Goal: Task Accomplishment & Management: Manage account settings

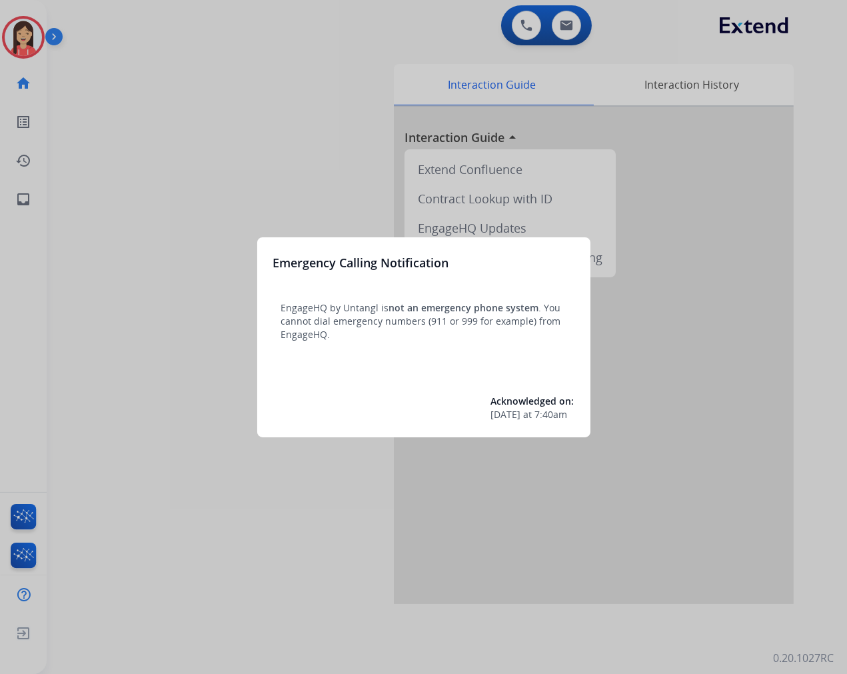
click at [298, 178] on div at bounding box center [423, 337] width 847 height 674
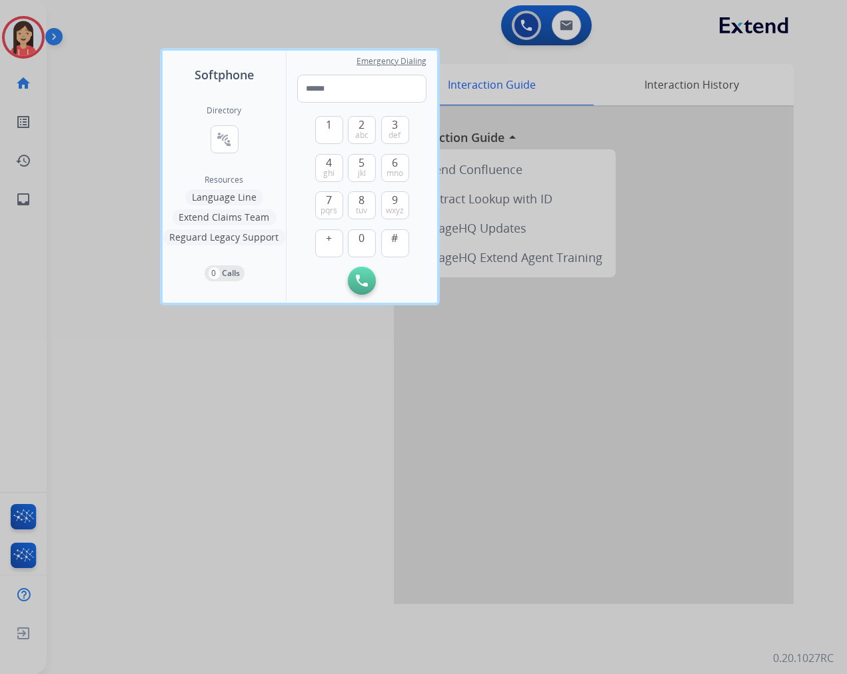
click at [107, 203] on div at bounding box center [423, 337] width 847 height 674
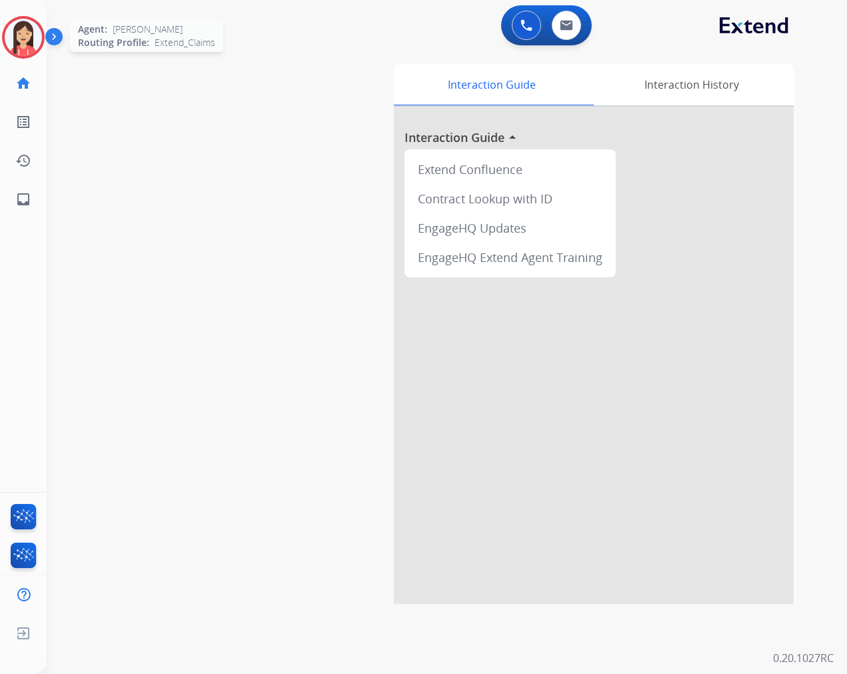
click at [15, 38] on img at bounding box center [23, 37] width 37 height 37
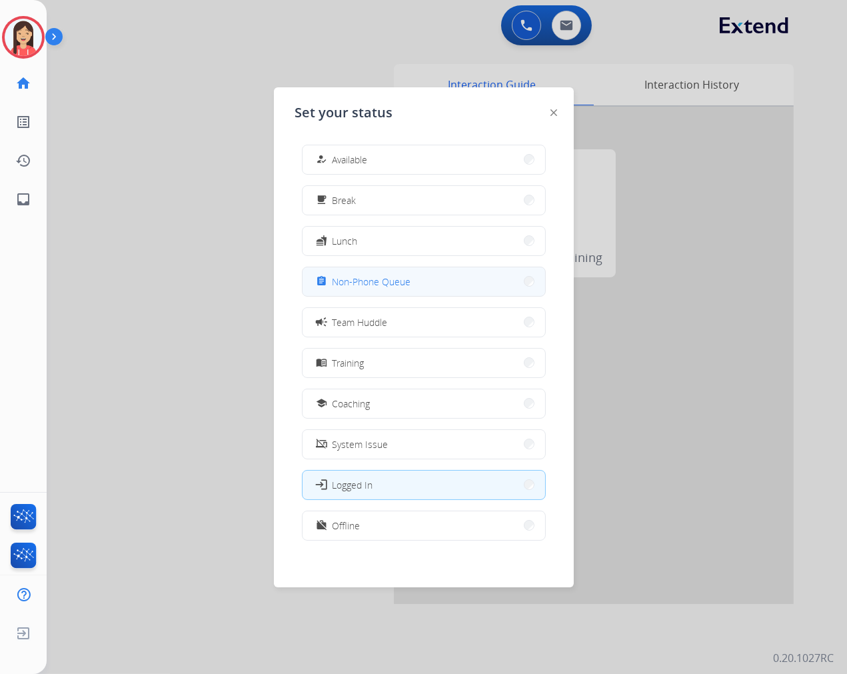
click at [389, 280] on span "Non-Phone Queue" at bounding box center [372, 282] width 79 height 14
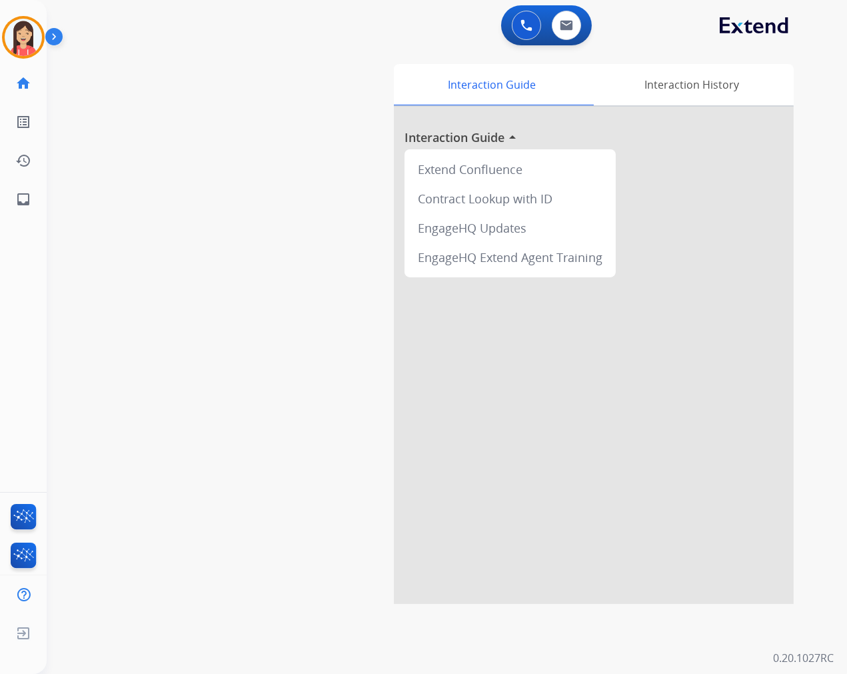
click at [563, 40] on div "0 Voice Interactions 0 Email Interactions" at bounding box center [546, 25] width 91 height 40
click at [567, 34] on button at bounding box center [566, 25] width 29 height 29
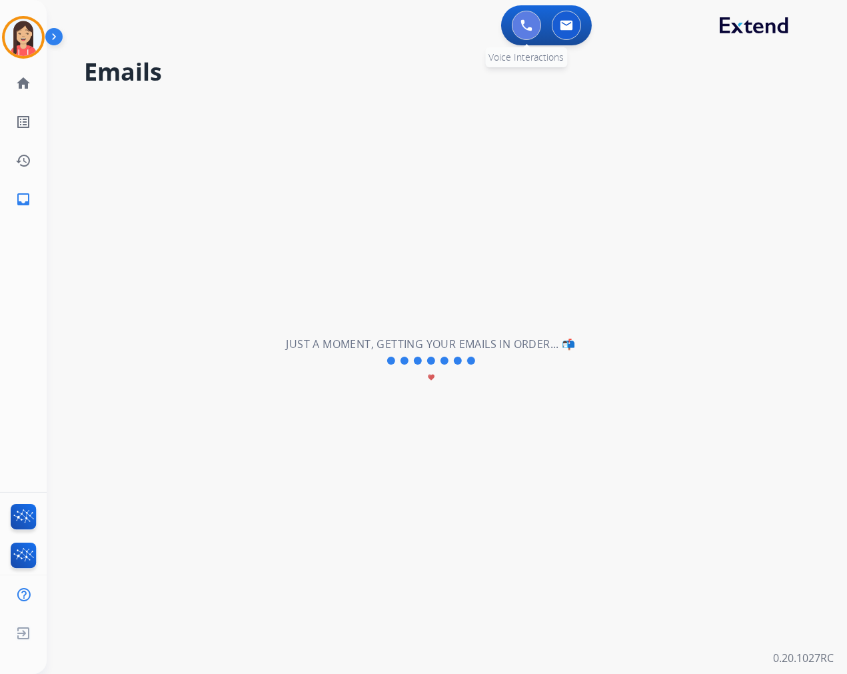
click at [516, 25] on button at bounding box center [526, 25] width 29 height 29
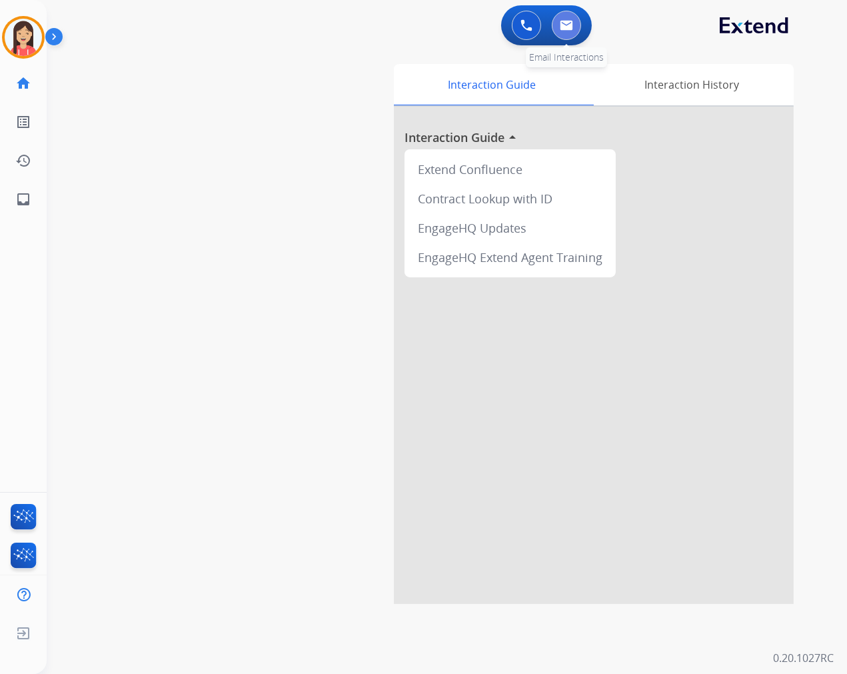
click at [561, 35] on button at bounding box center [566, 25] width 29 height 29
select select "**********"
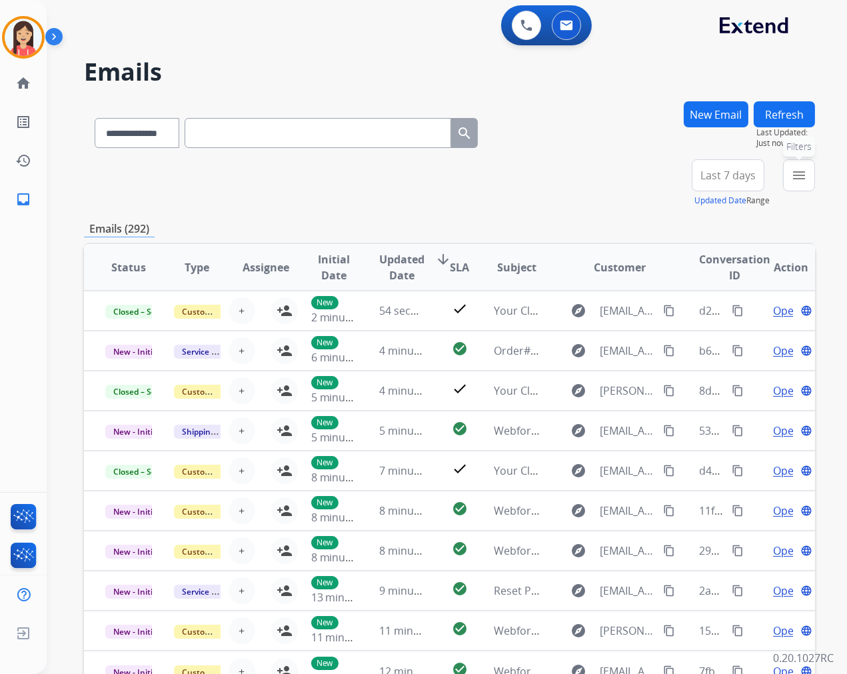
drag, startPoint x: 813, startPoint y: 171, endPoint x: 805, endPoint y: 176, distance: 9.6
click at [813, 171] on button "menu Filters" at bounding box center [799, 175] width 32 height 32
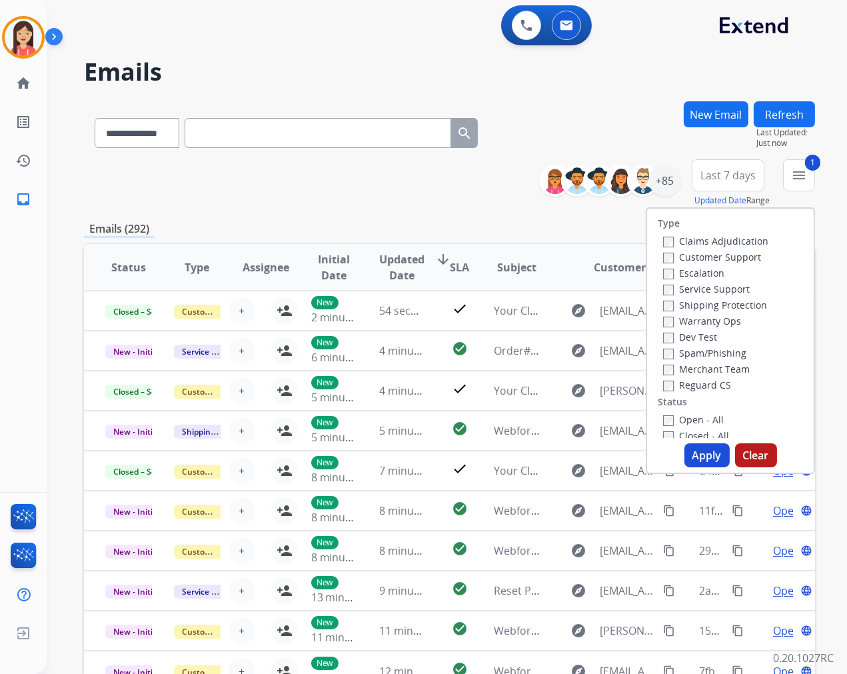
click at [658, 422] on div "Open - All Closed - All New - Initial New - Reply On-hold – Internal On-hold - …" at bounding box center [730, 507] width 145 height 192
click at [703, 463] on button "Apply" at bounding box center [707, 455] width 45 height 24
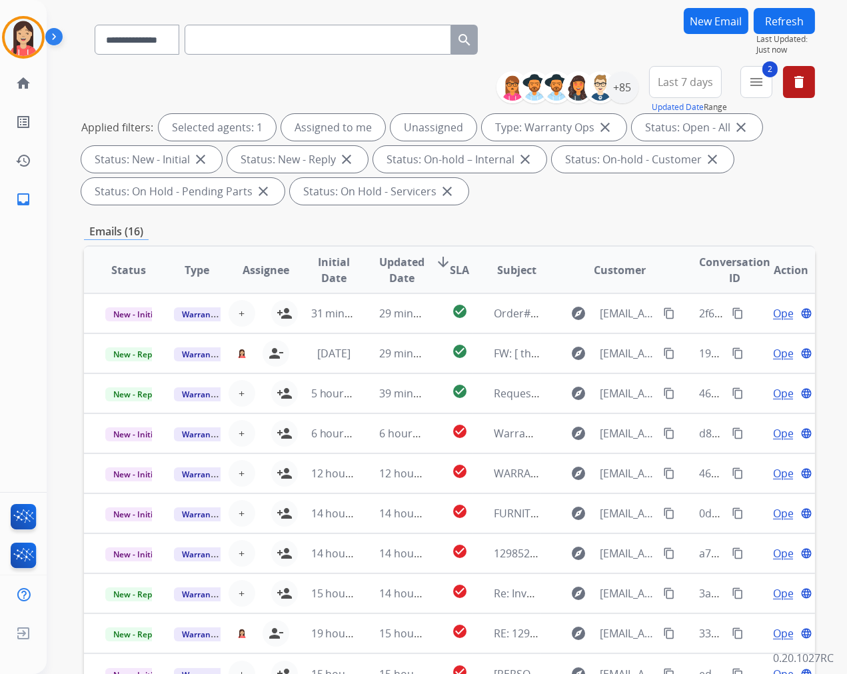
scroll to position [181, 0]
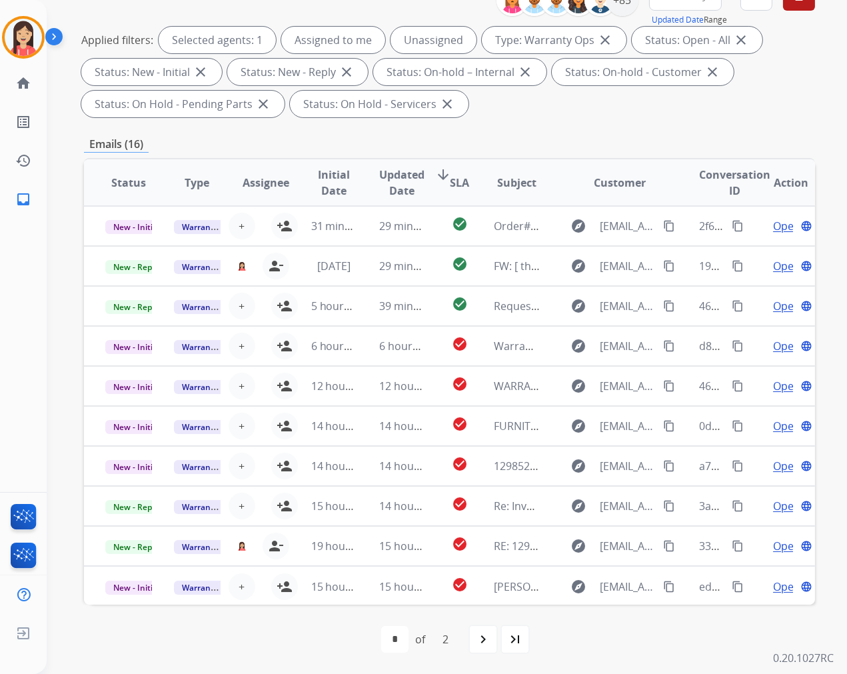
click at [397, 181] on span "Updated Date" at bounding box center [401, 183] width 45 height 32
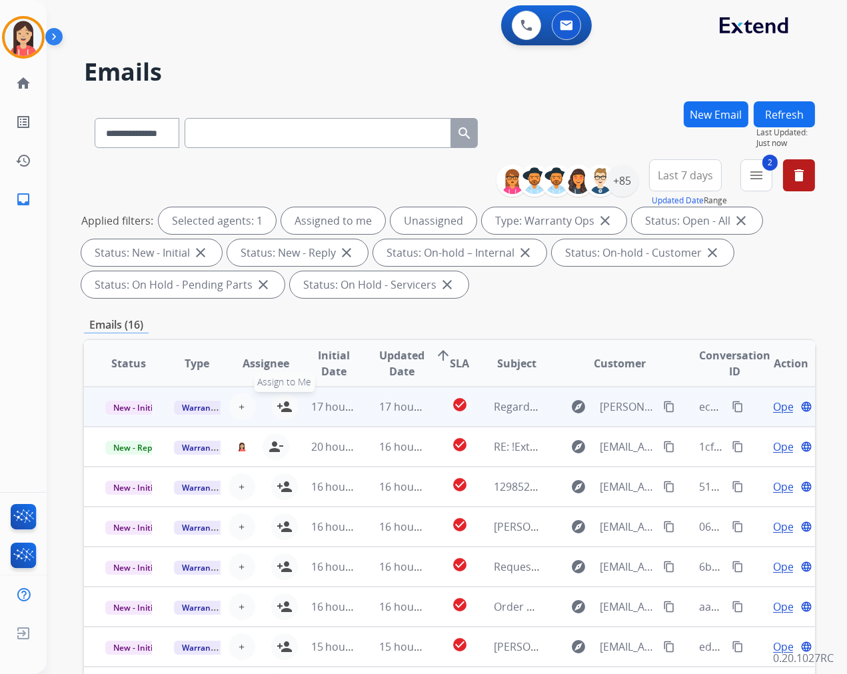
click at [283, 403] on mat-icon "person_add" at bounding box center [285, 407] width 16 height 16
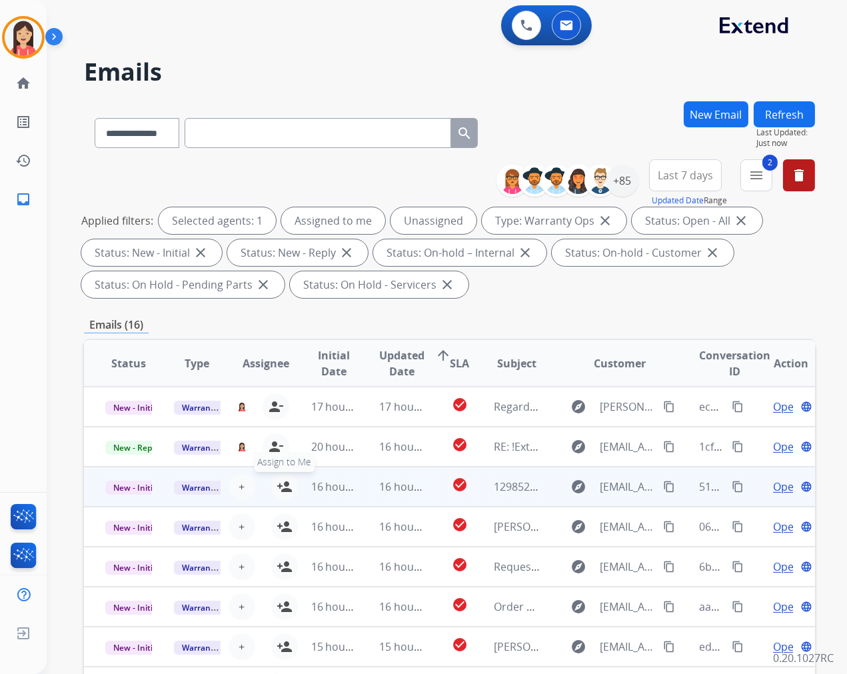
click at [281, 485] on mat-icon "person_add" at bounding box center [285, 487] width 16 height 16
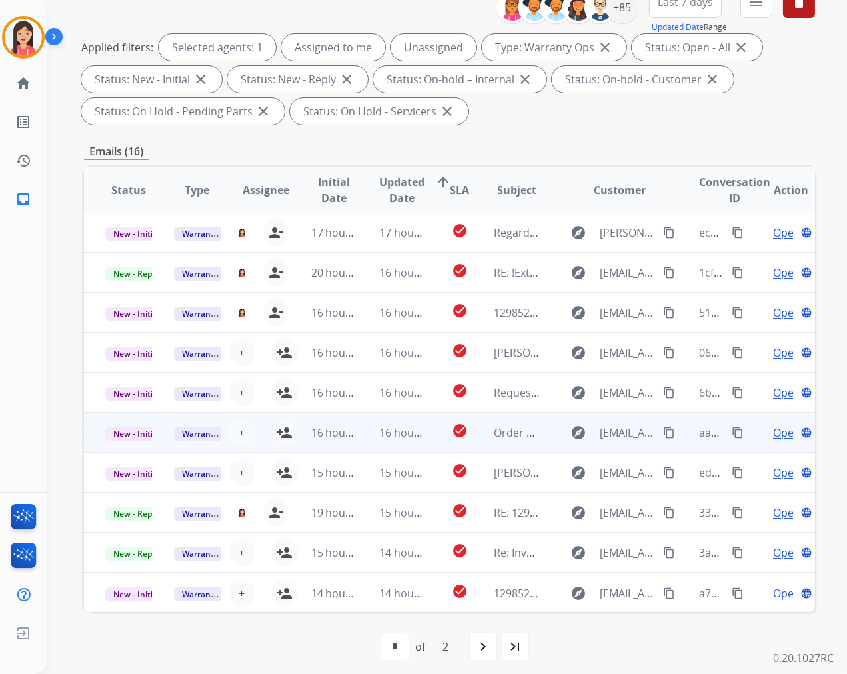
scroll to position [181, 0]
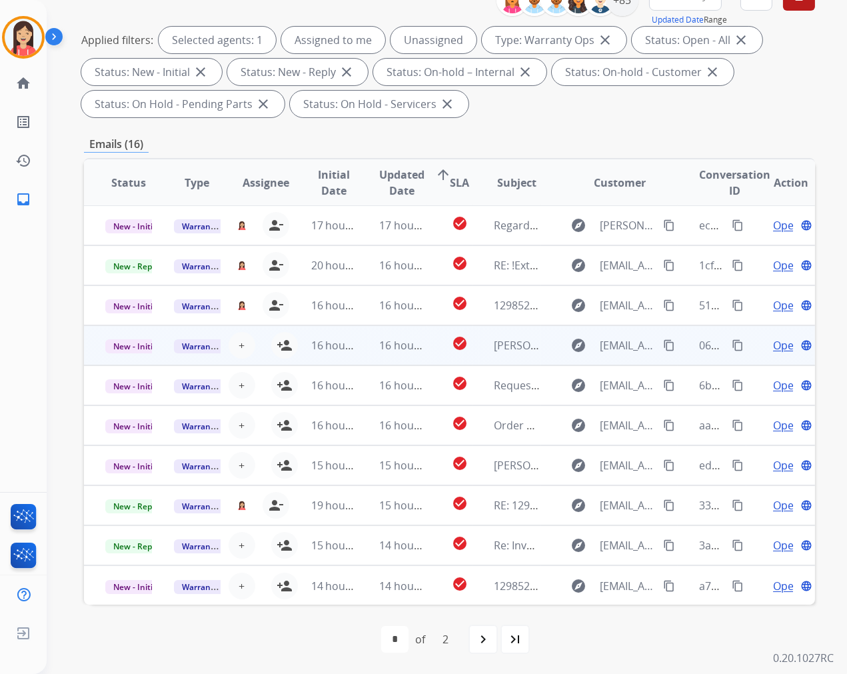
click at [290, 338] on td "16 hours ago" at bounding box center [324, 345] width 69 height 40
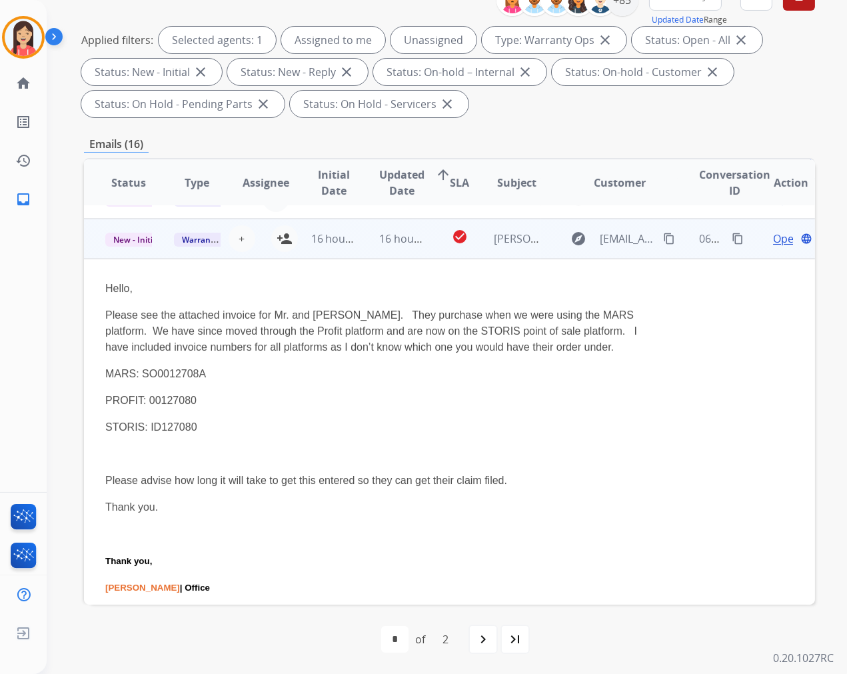
scroll to position [120, 0]
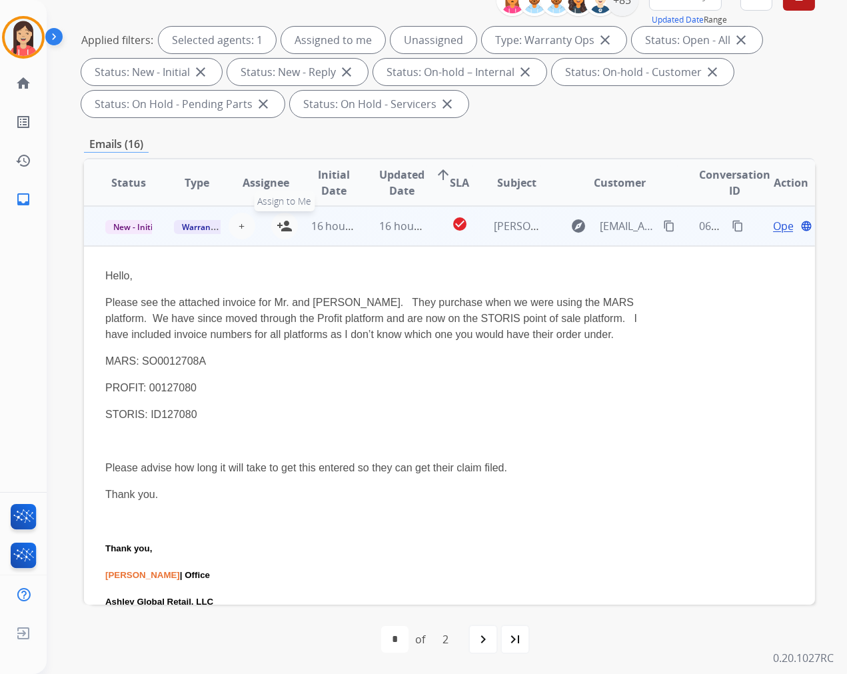
click at [281, 227] on mat-icon "person_add" at bounding box center [285, 226] width 16 height 16
click at [358, 237] on td "16 hours ago" at bounding box center [392, 226] width 69 height 40
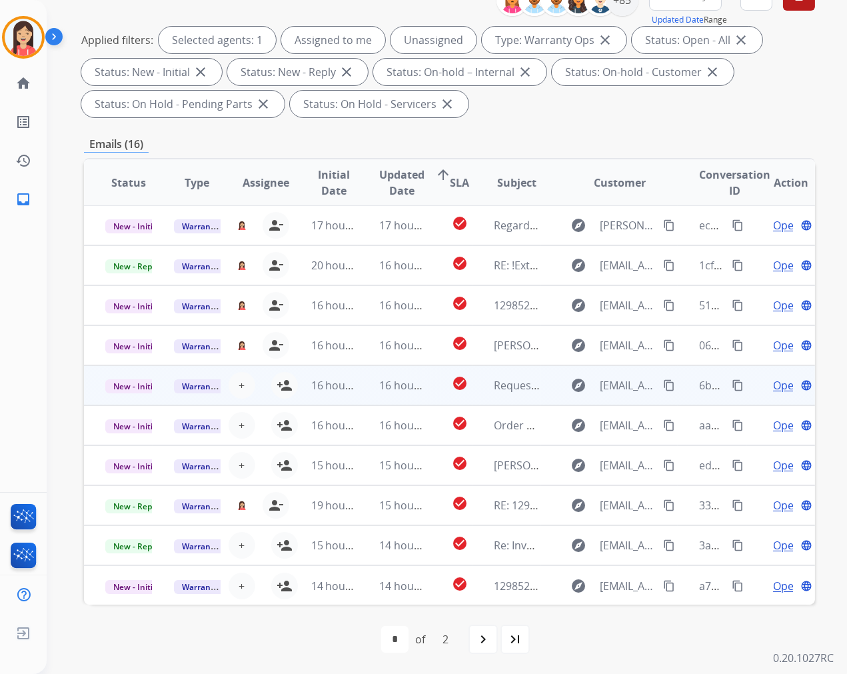
click at [290, 387] on td "16 hours ago" at bounding box center [324, 385] width 69 height 40
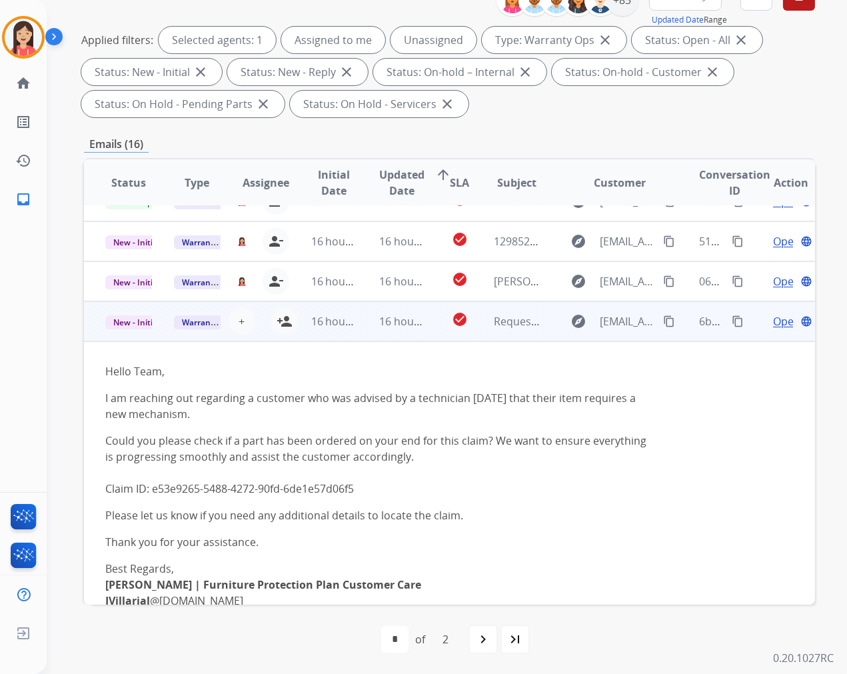
scroll to position [160, 0]
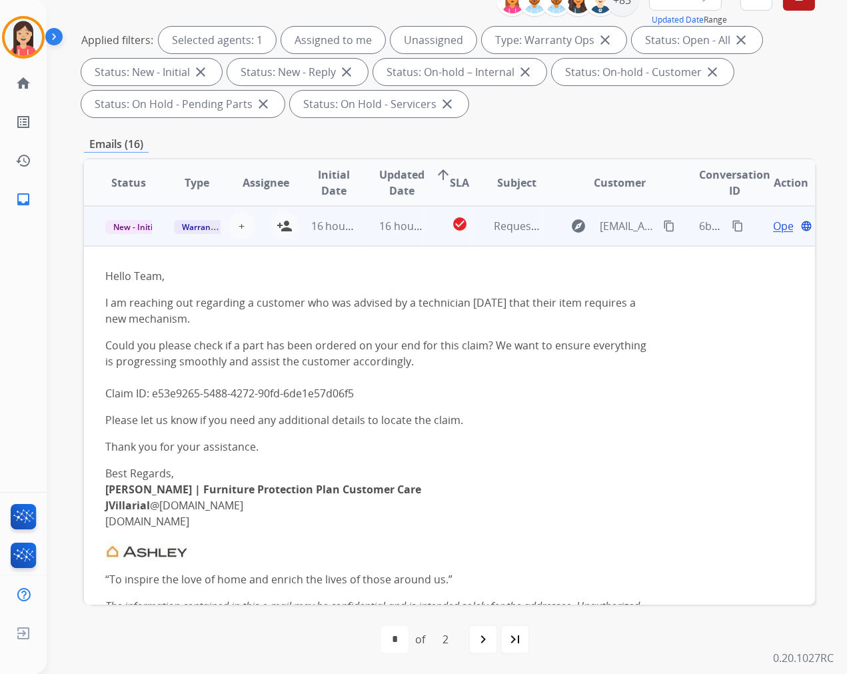
click at [364, 239] on td "16 hours ago" at bounding box center [392, 226] width 69 height 40
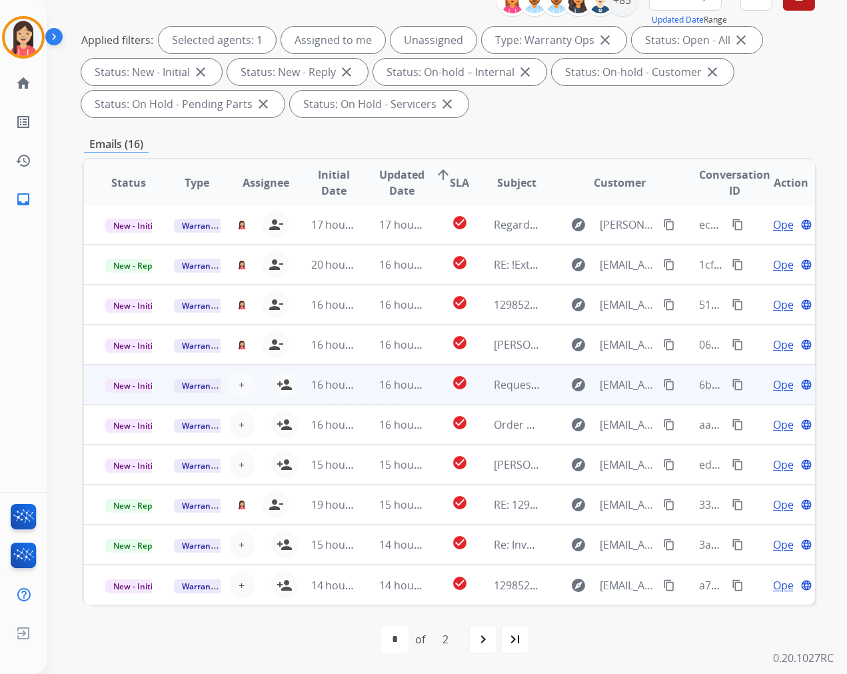
scroll to position [1, 0]
click at [283, 387] on mat-icon "person_add" at bounding box center [285, 385] width 16 height 16
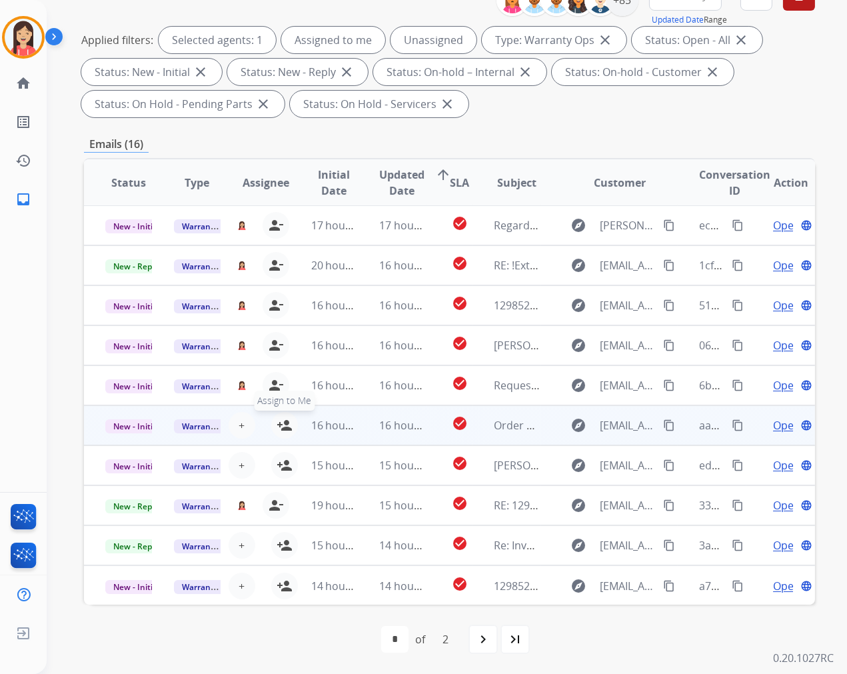
click at [283, 425] on mat-icon "person_add" at bounding box center [285, 425] width 16 height 16
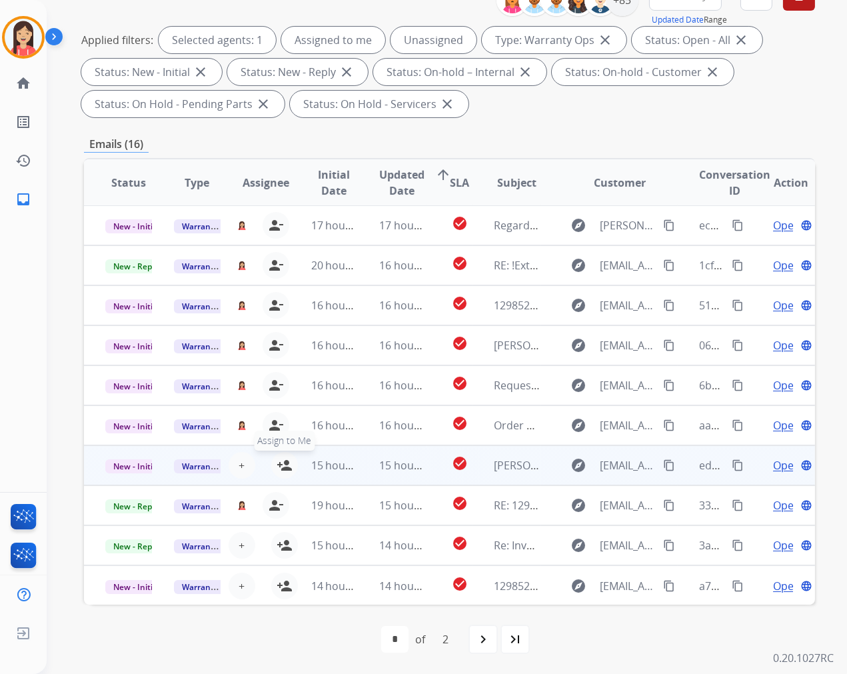
click at [285, 469] on mat-icon "person_add" at bounding box center [285, 465] width 16 height 16
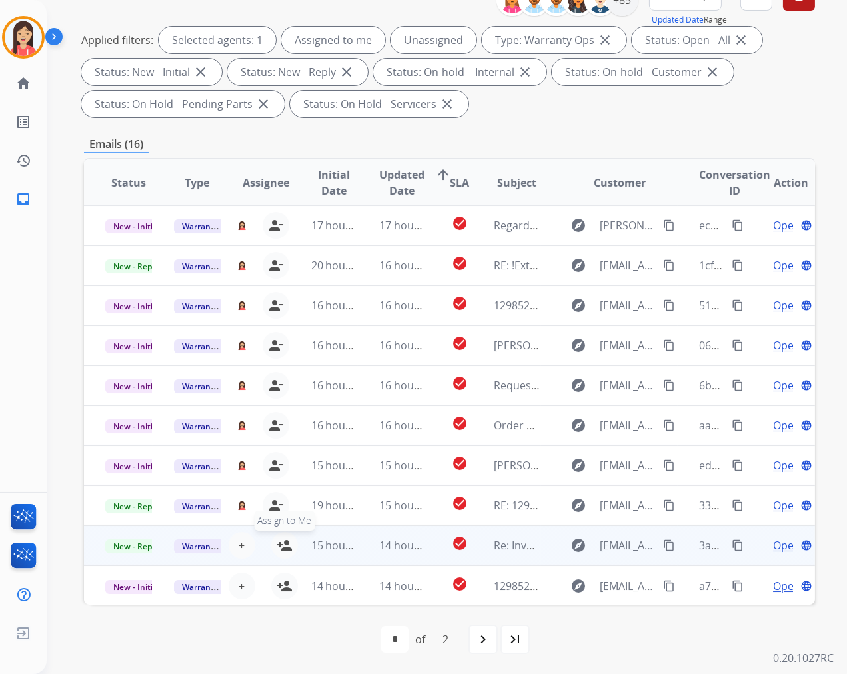
click at [283, 550] on mat-icon "person_add" at bounding box center [285, 545] width 16 height 16
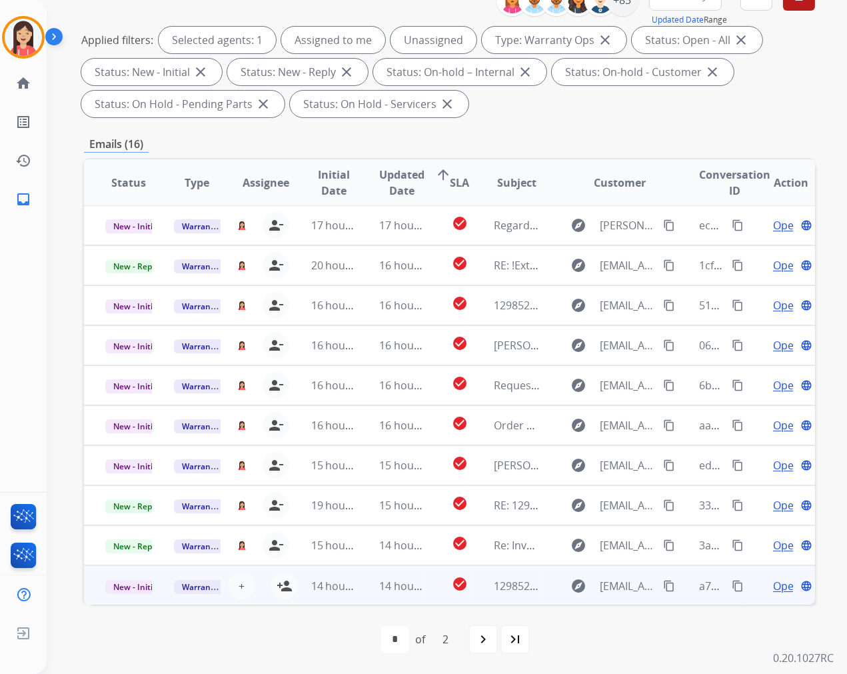
click at [290, 582] on td "14 hours ago" at bounding box center [324, 585] width 69 height 40
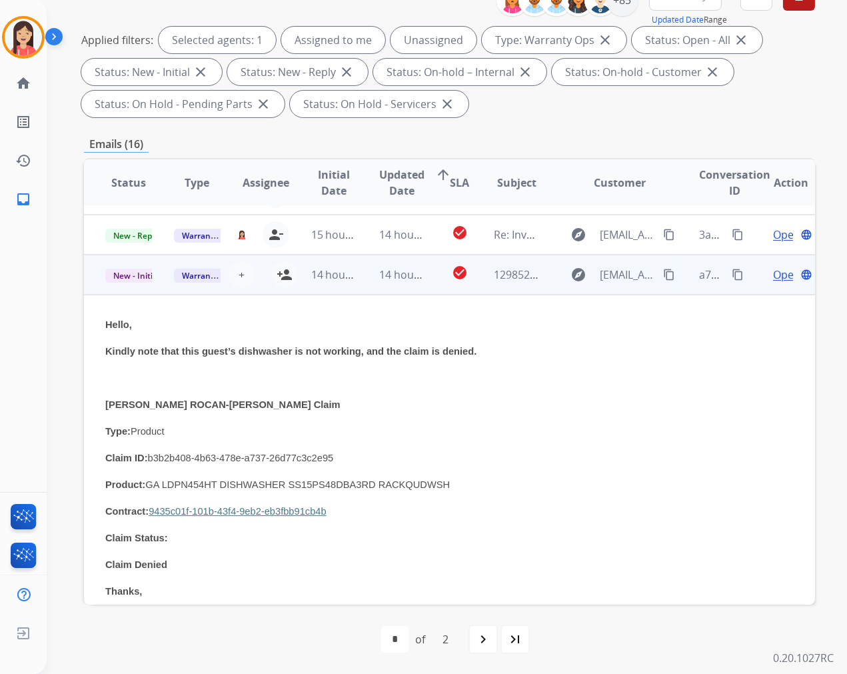
scroll to position [285, 0]
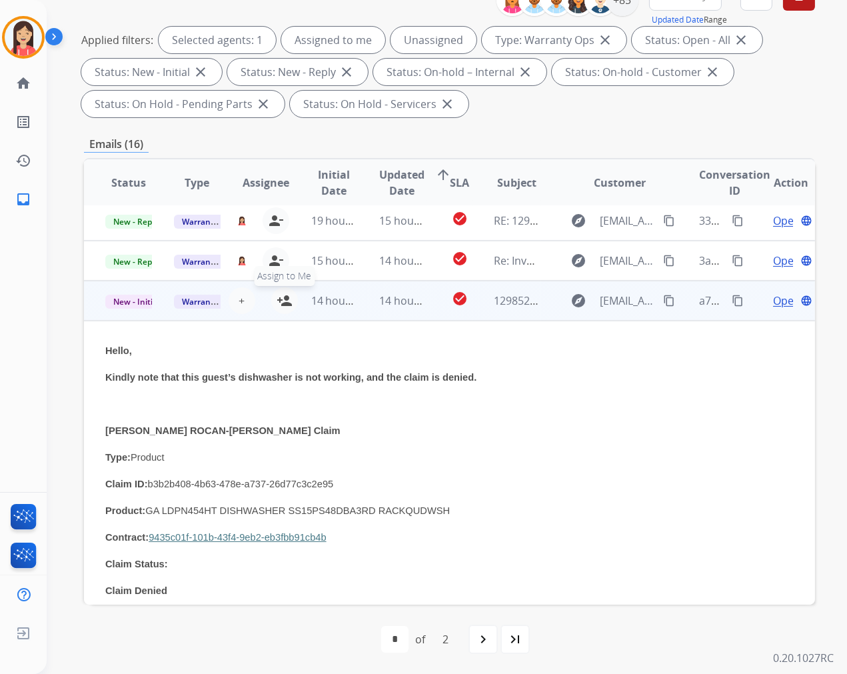
click at [281, 302] on mat-icon "person_add" at bounding box center [285, 301] width 16 height 16
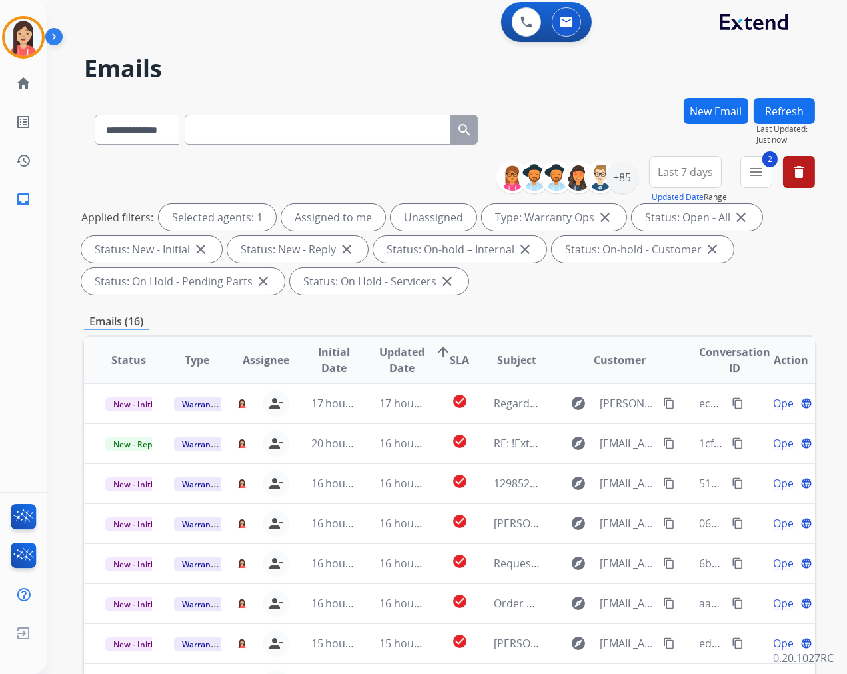
scroll to position [0, 0]
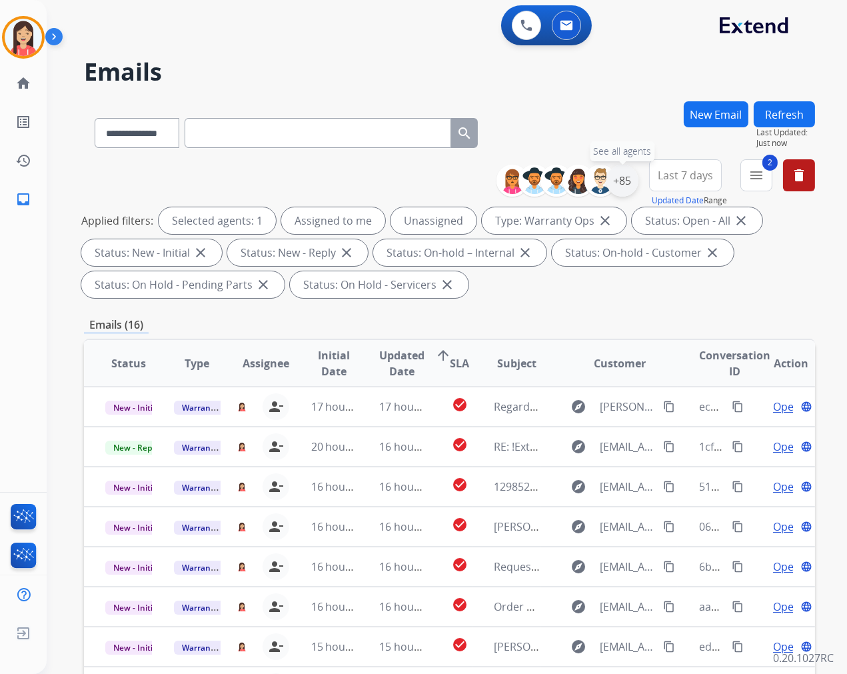
click at [610, 179] on div "+85" at bounding box center [623, 181] width 32 height 32
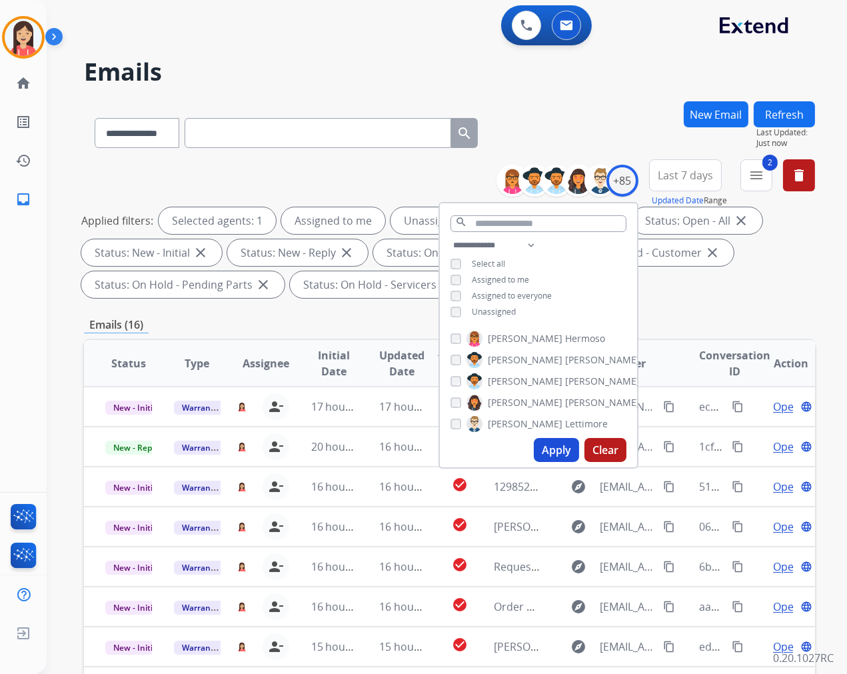
click at [479, 276] on span "Assigned to me" at bounding box center [500, 279] width 57 height 11
click at [549, 455] on button "Apply" at bounding box center [556, 450] width 45 height 24
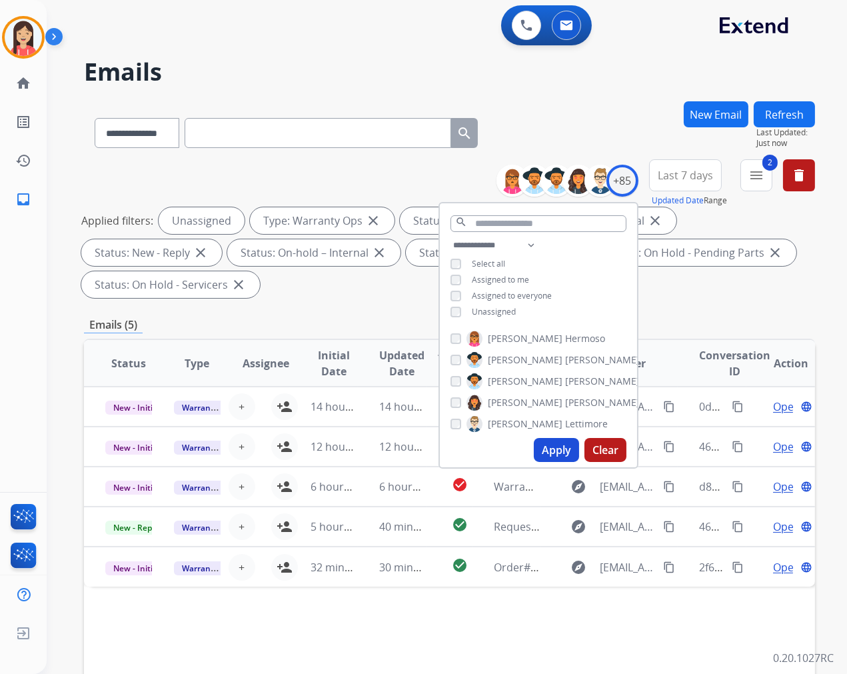
click at [377, 309] on div "**********" at bounding box center [449, 477] width 731 height 753
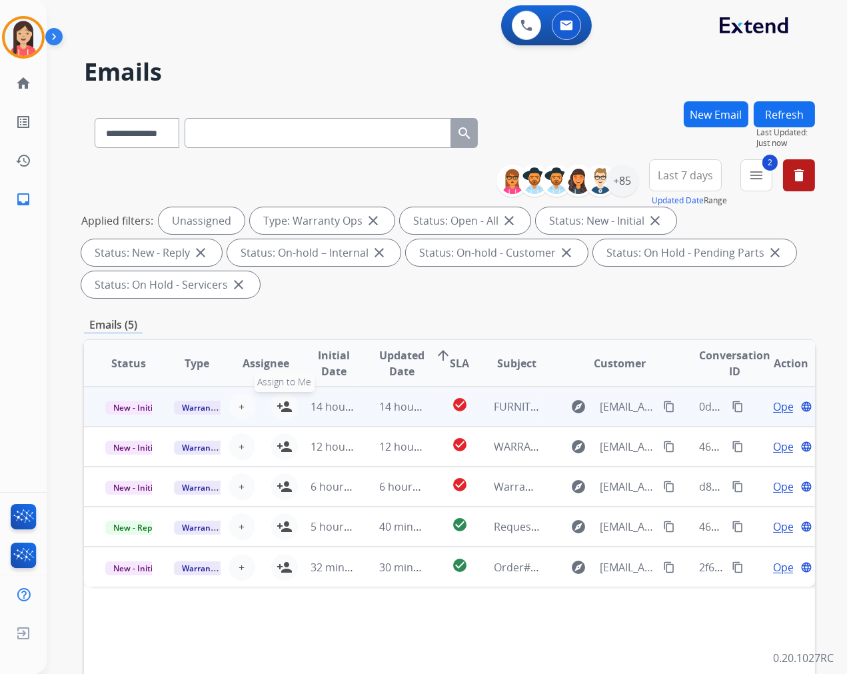
click at [280, 401] on mat-icon "person_add" at bounding box center [285, 407] width 16 height 16
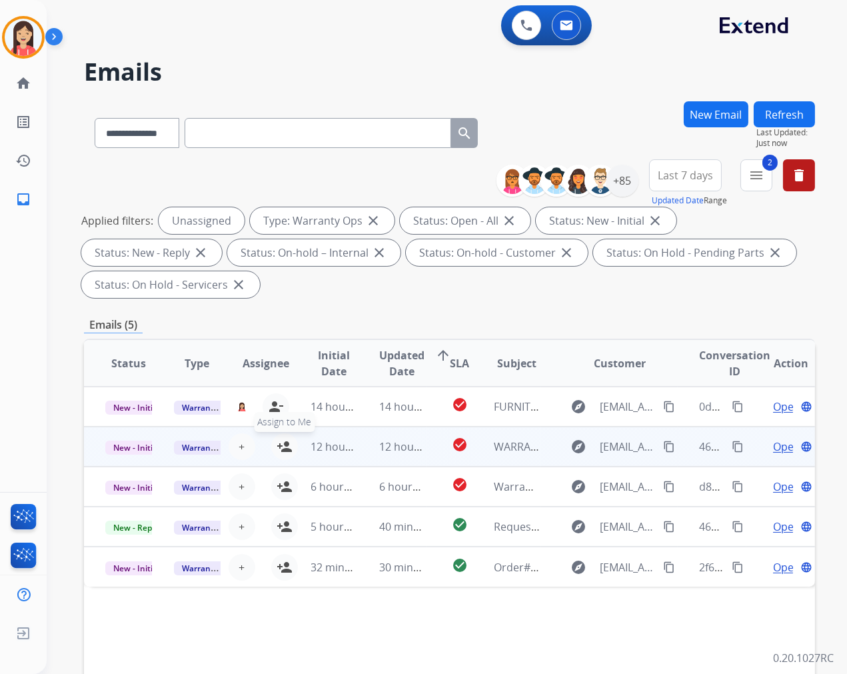
click at [281, 445] on mat-icon "person_add" at bounding box center [285, 447] width 16 height 16
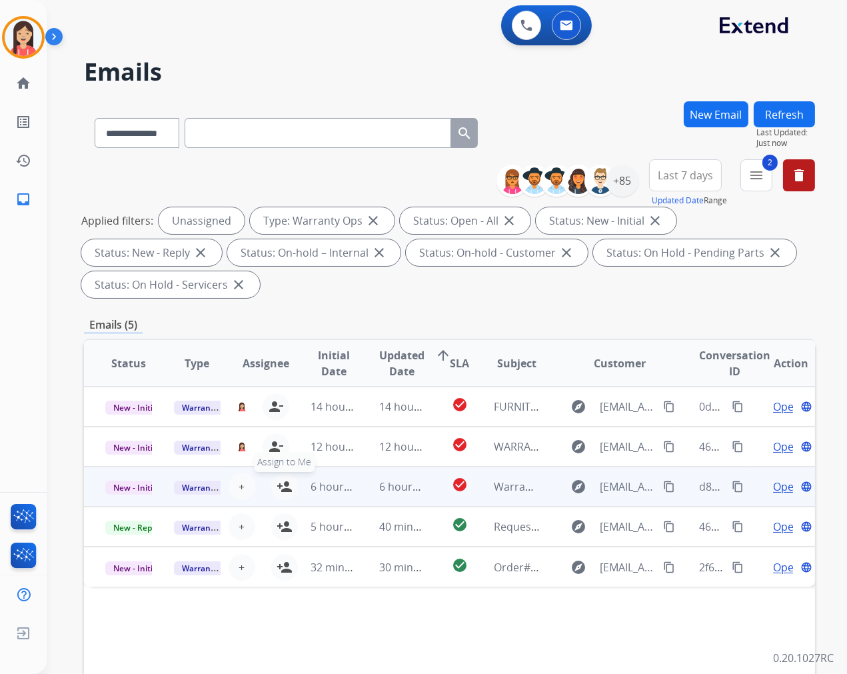
click at [285, 489] on mat-icon "person_add" at bounding box center [285, 487] width 16 height 16
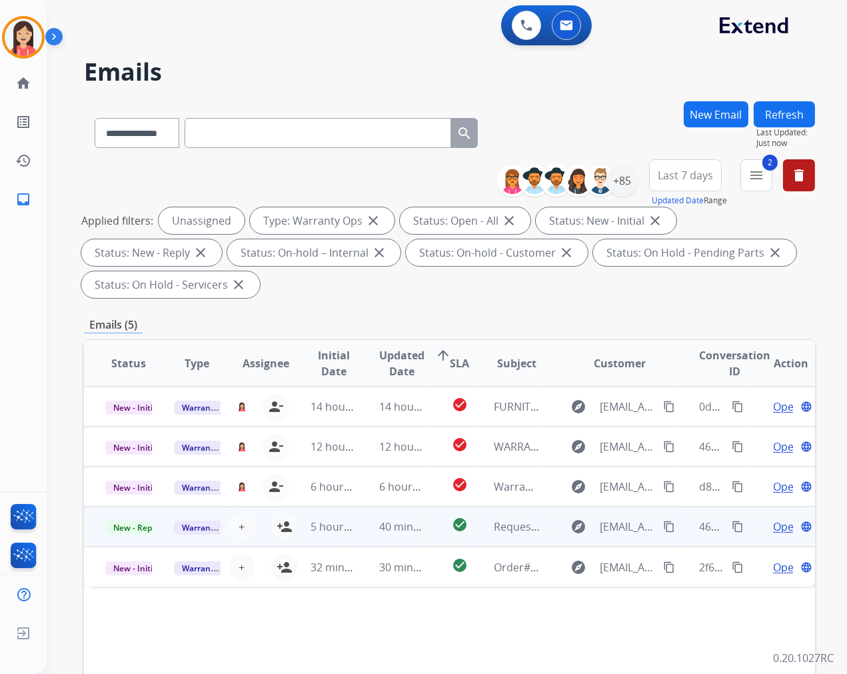
click at [438, 536] on td "check_circle" at bounding box center [450, 527] width 46 height 40
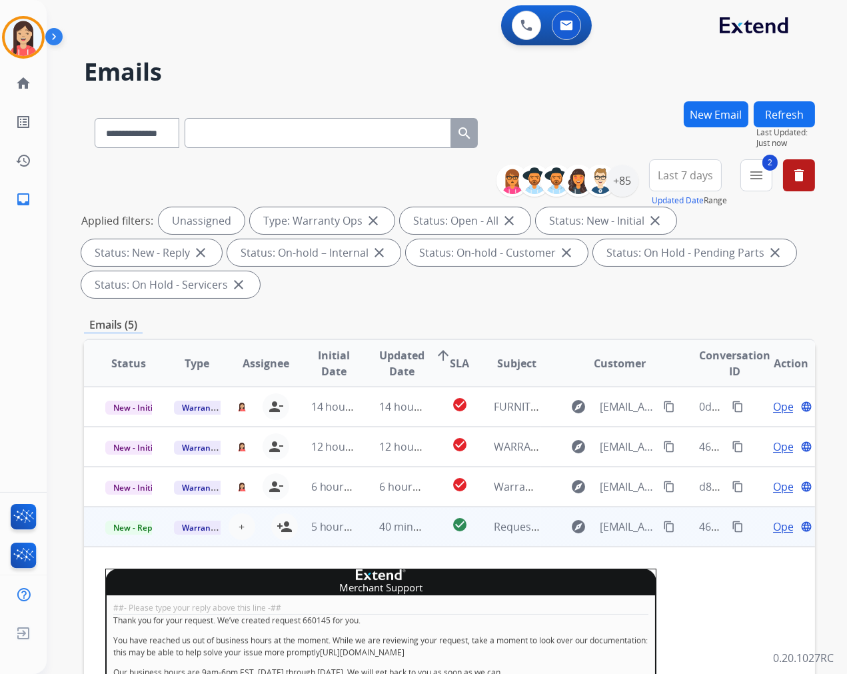
scroll to position [77, 0]
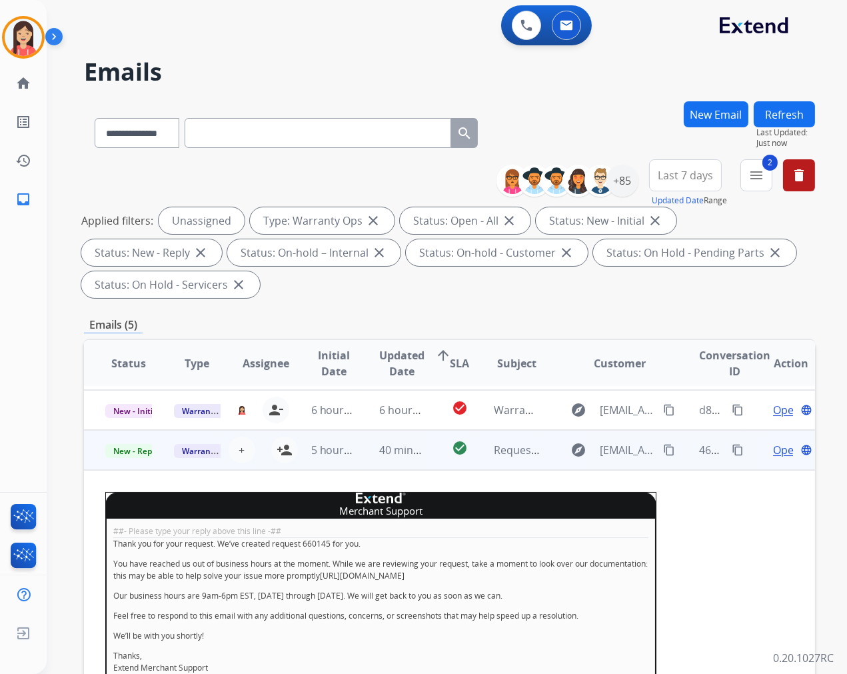
click at [361, 465] on td "40 minutes ago" at bounding box center [392, 450] width 69 height 40
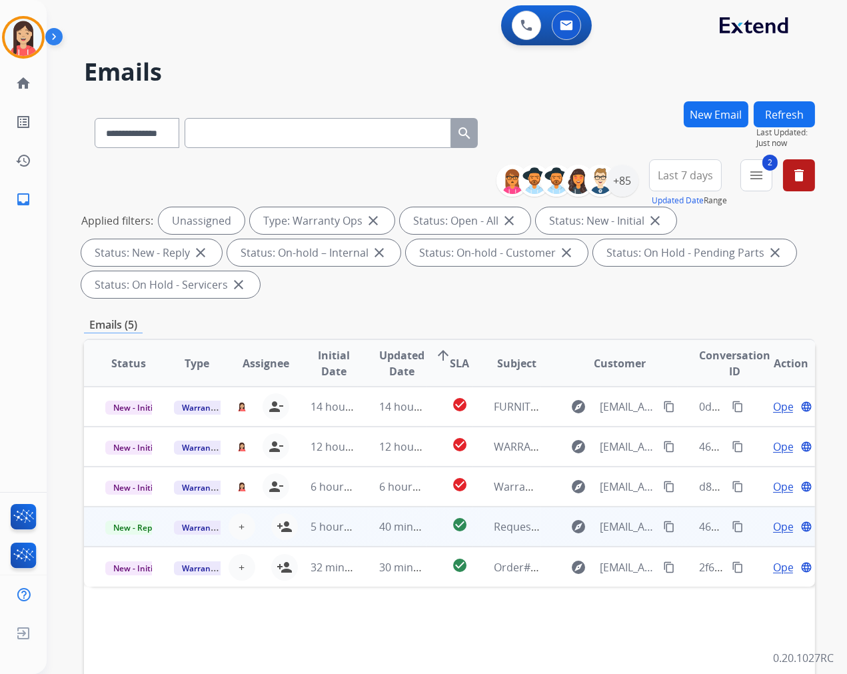
scroll to position [0, 0]
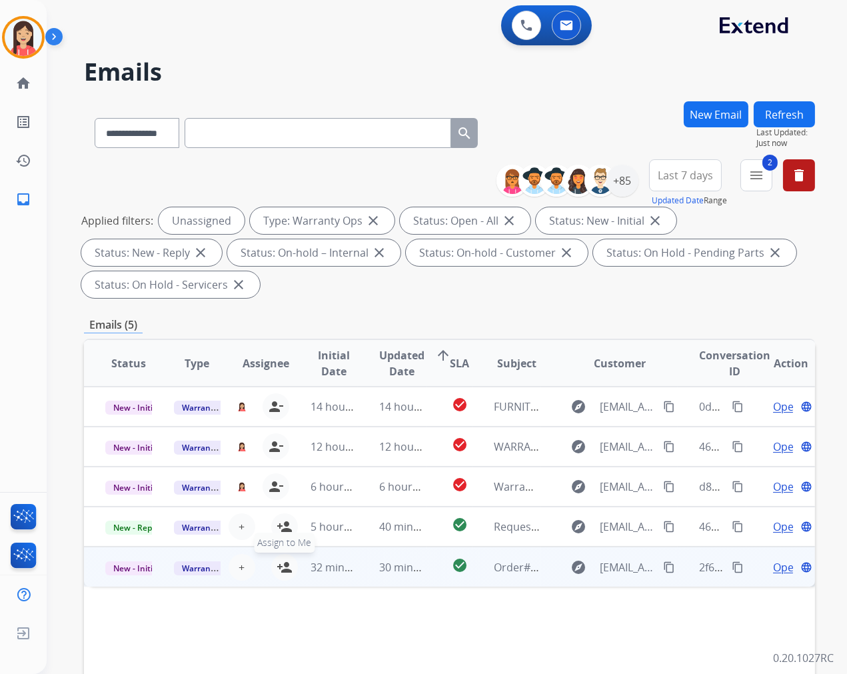
click at [271, 557] on div "+ Select agent person_add Assign to Me" at bounding box center [255, 567] width 85 height 27
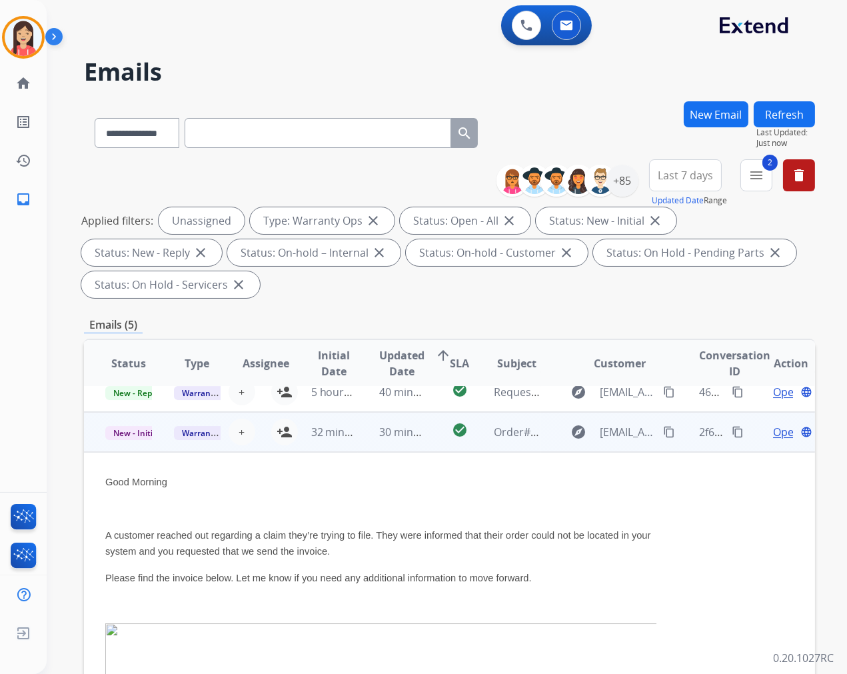
scroll to position [160, 0]
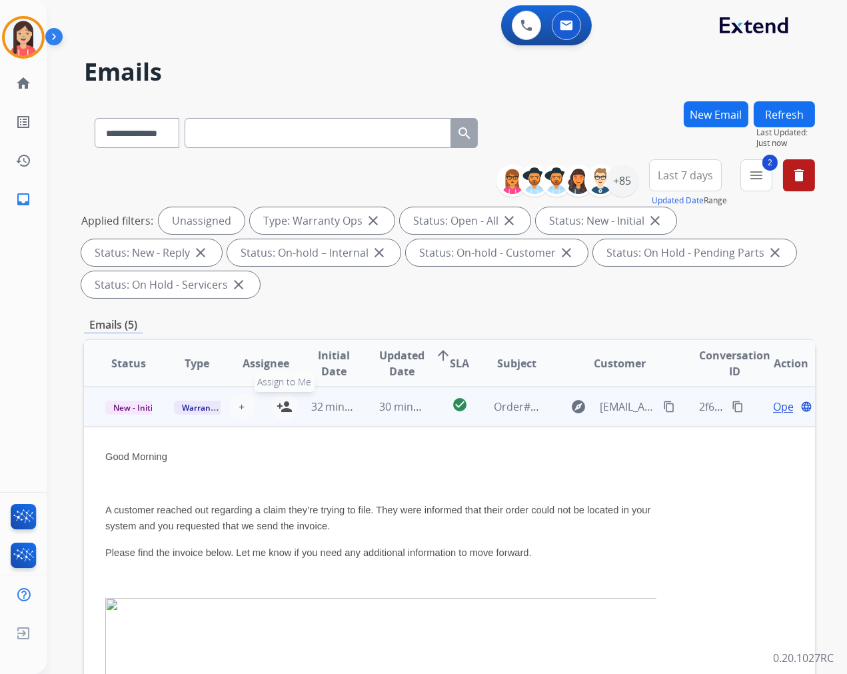
click at [285, 407] on mat-icon "person_add" at bounding box center [285, 407] width 16 height 16
click at [414, 417] on td "30 minutes ago" at bounding box center [392, 407] width 69 height 40
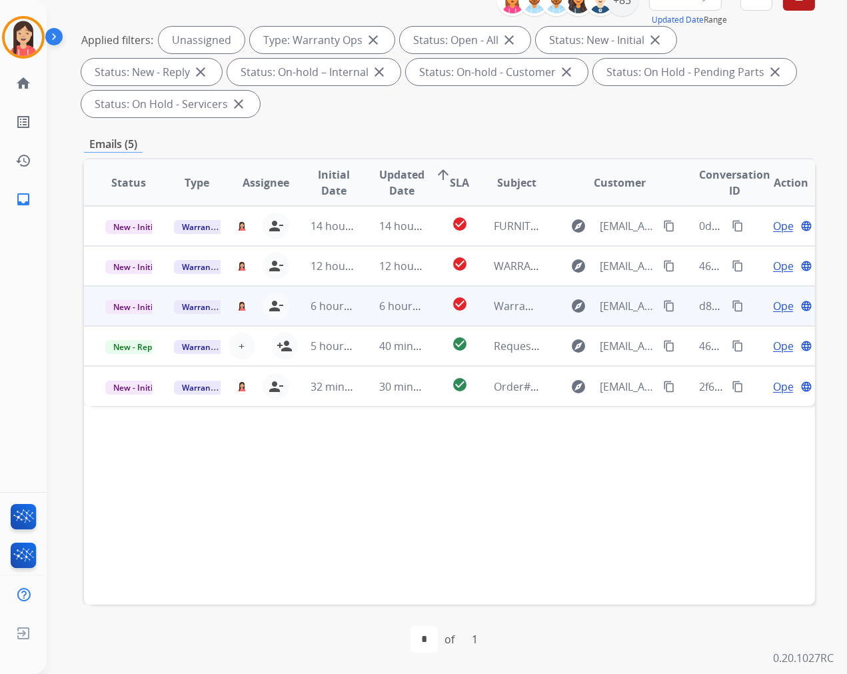
scroll to position [0, 0]
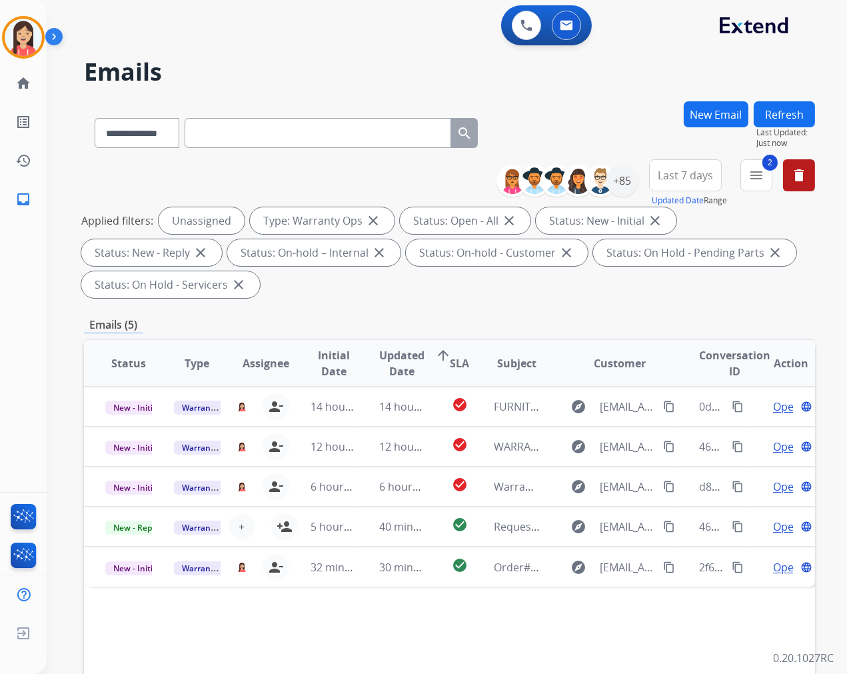
click at [805, 125] on button "Refresh" at bounding box center [784, 114] width 61 height 26
